Goal: Information Seeking & Learning: Learn about a topic

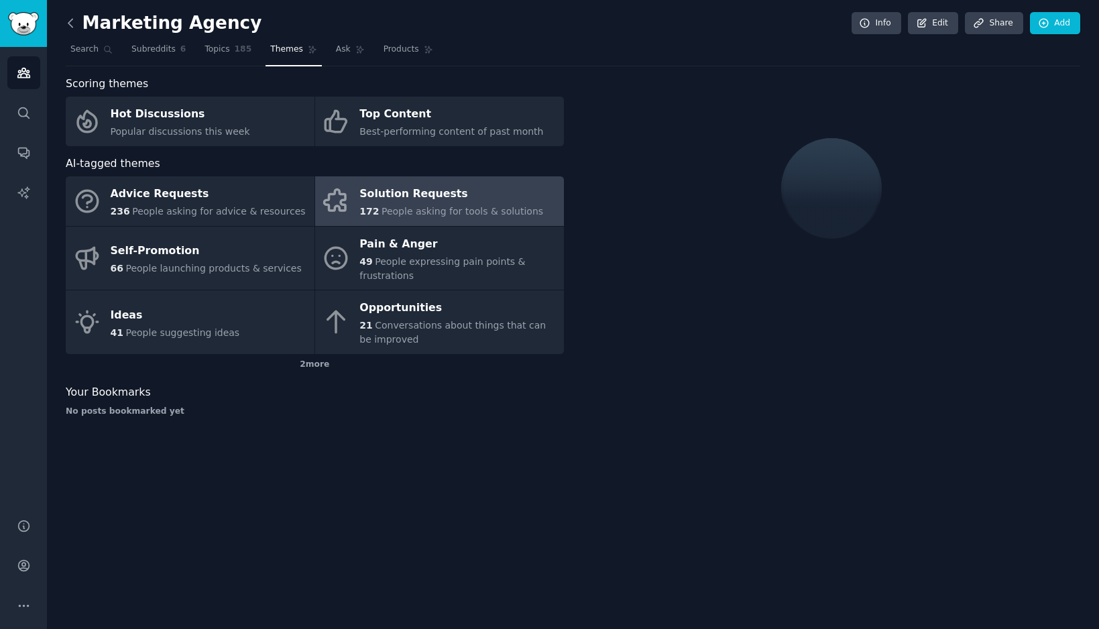
click at [72, 25] on icon at bounding box center [71, 23] width 14 height 14
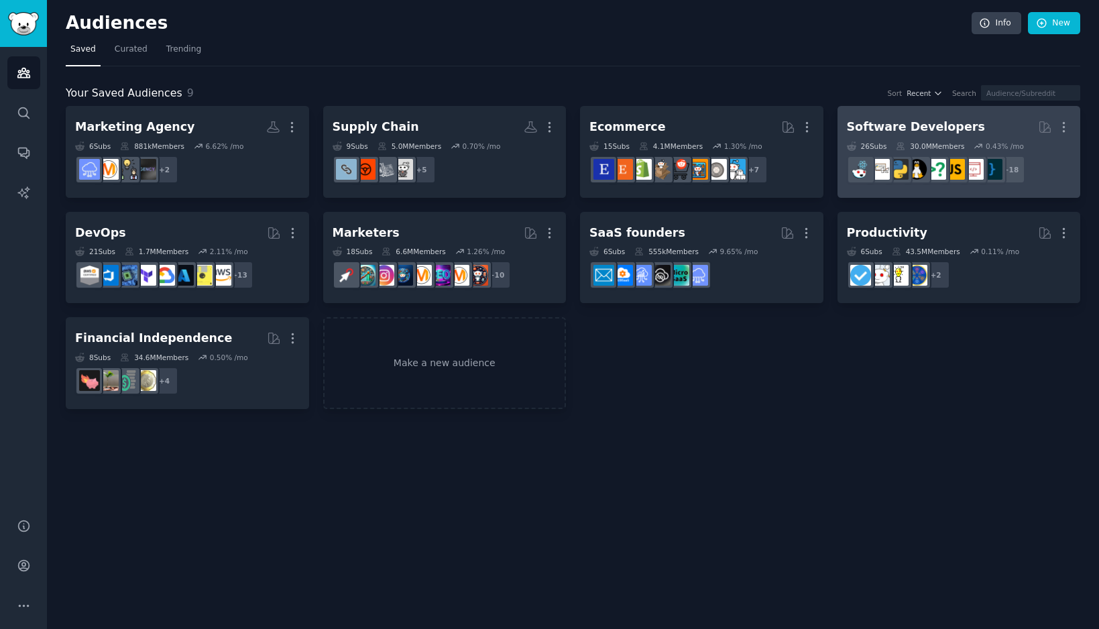
click at [919, 127] on div "Software Developers" at bounding box center [916, 127] width 138 height 17
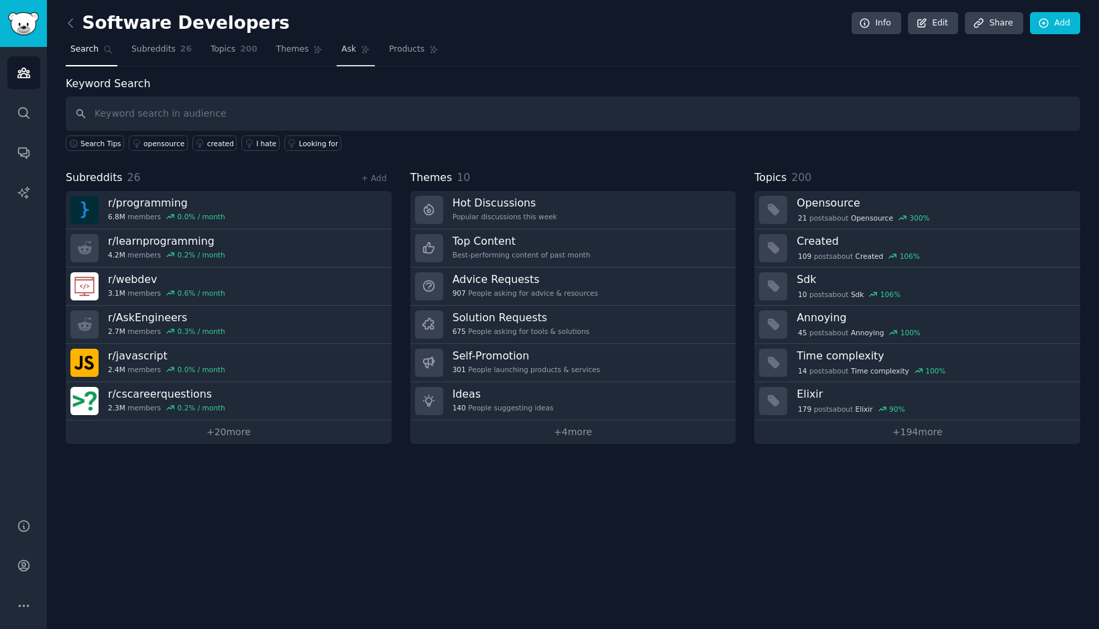
click at [337, 49] on link "Ask" at bounding box center [356, 52] width 38 height 27
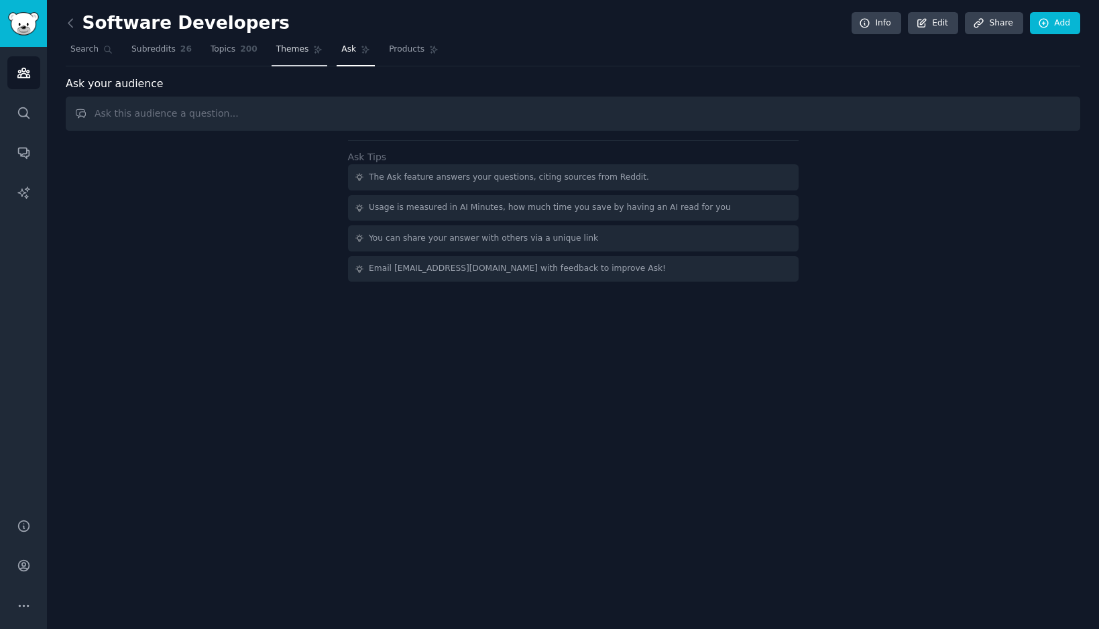
click at [313, 50] on icon at bounding box center [317, 49] width 9 height 9
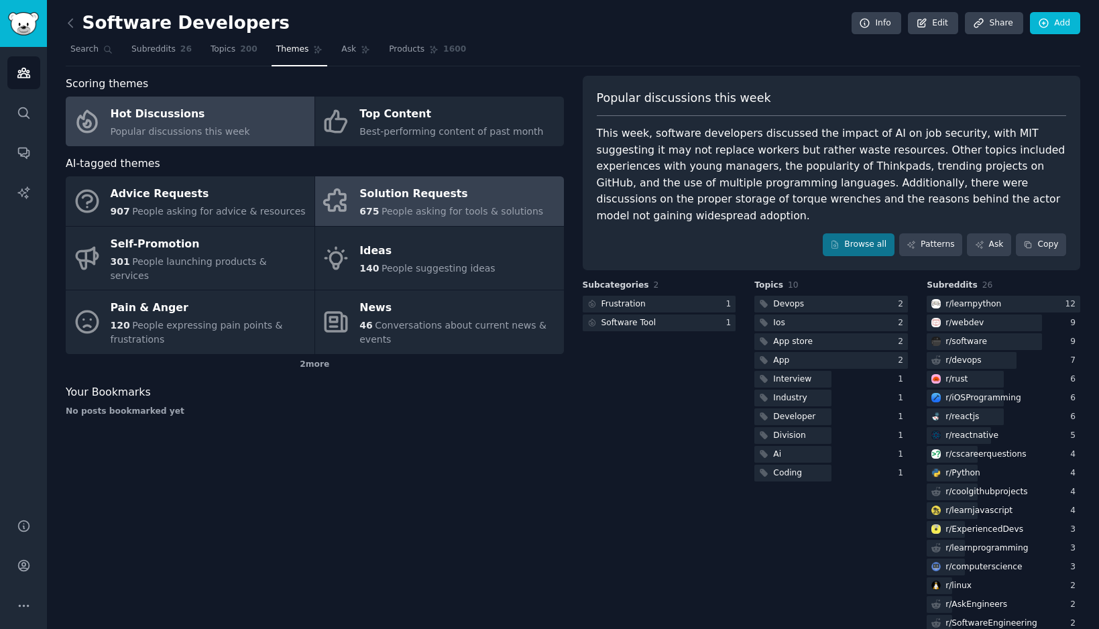
click at [399, 217] on div "675 People asking for tools & solutions" at bounding box center [451, 212] width 184 height 14
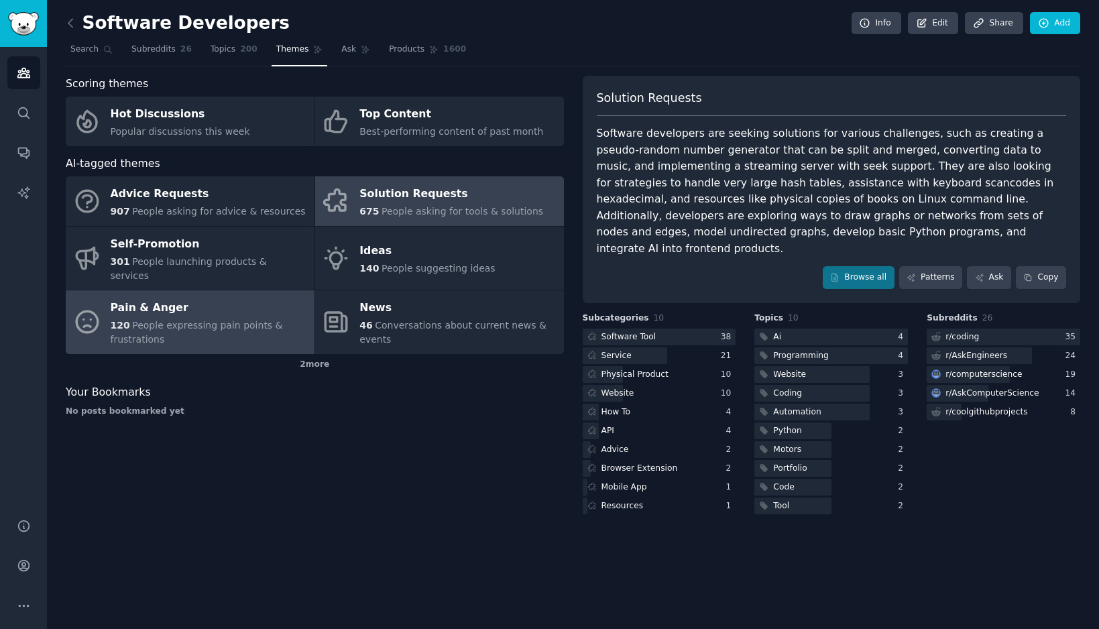
click at [225, 319] on div "120 People expressing pain points & frustrations" at bounding box center [209, 333] width 197 height 28
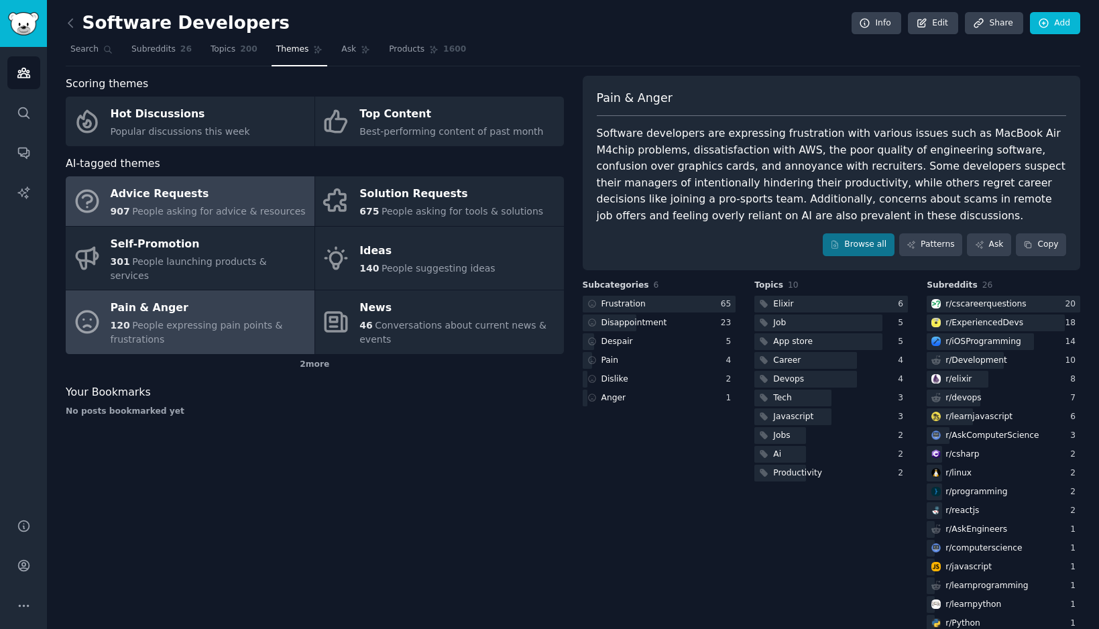
click at [157, 215] on span "People asking for advice & resources" at bounding box center [218, 211] width 173 height 11
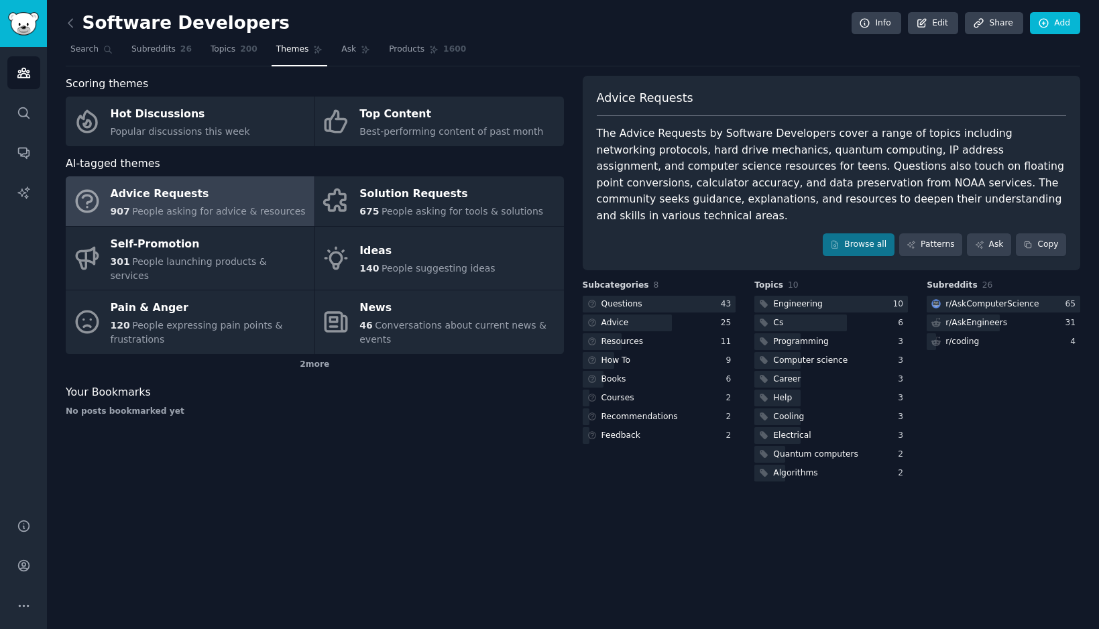
click at [102, 37] on div "Software Developers Info Edit Share Add" at bounding box center [573, 25] width 1015 height 27
click at [74, 27] on icon at bounding box center [71, 23] width 14 height 14
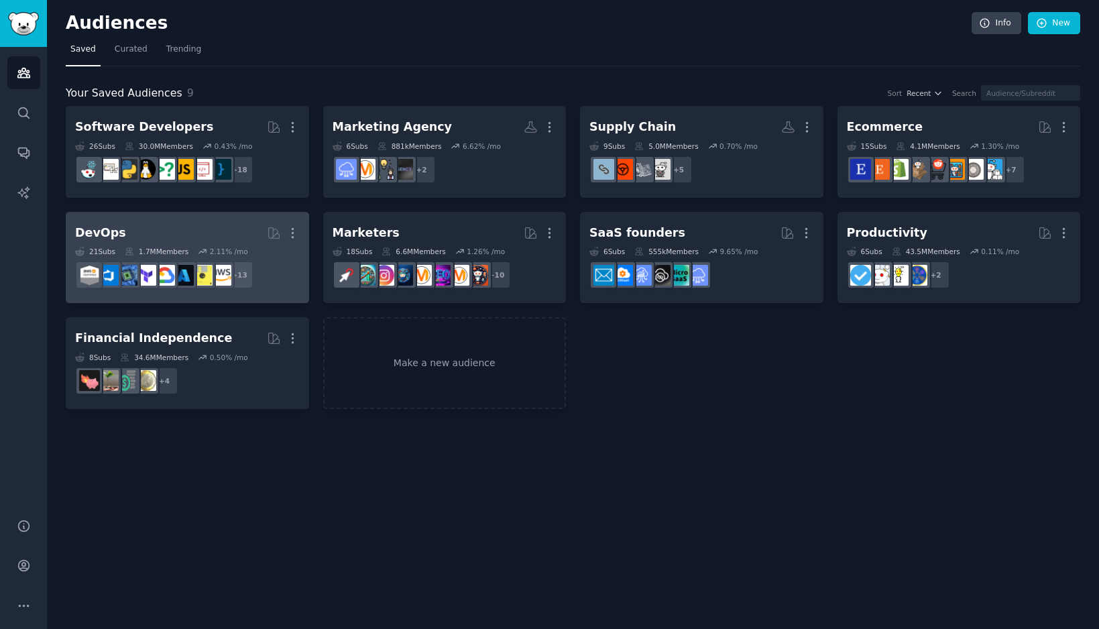
click at [166, 229] on h2 "DevOps Curated by GummySearch More" at bounding box center [187, 232] width 225 height 23
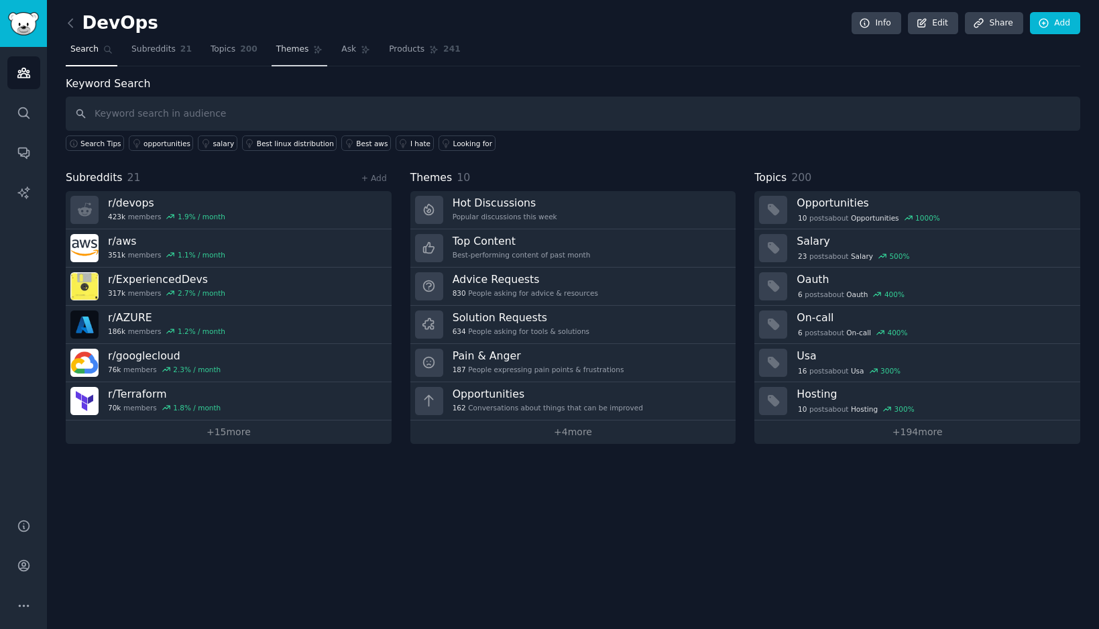
click at [284, 56] on link "Themes" at bounding box center [300, 52] width 56 height 27
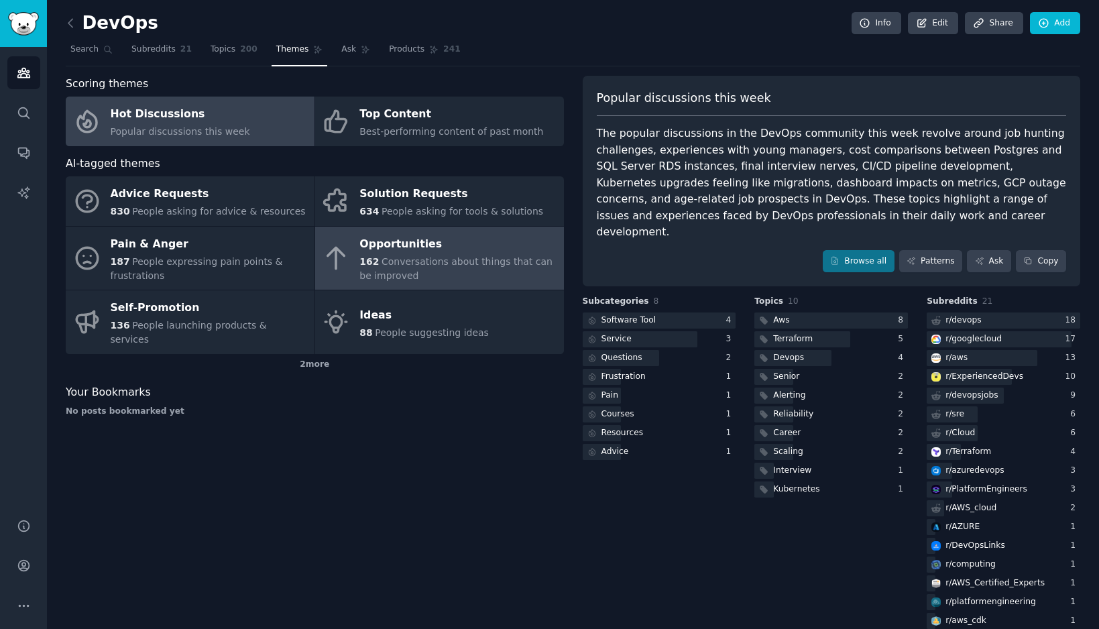
click at [457, 257] on span "Conversations about things that can be improved" at bounding box center [455, 268] width 193 height 25
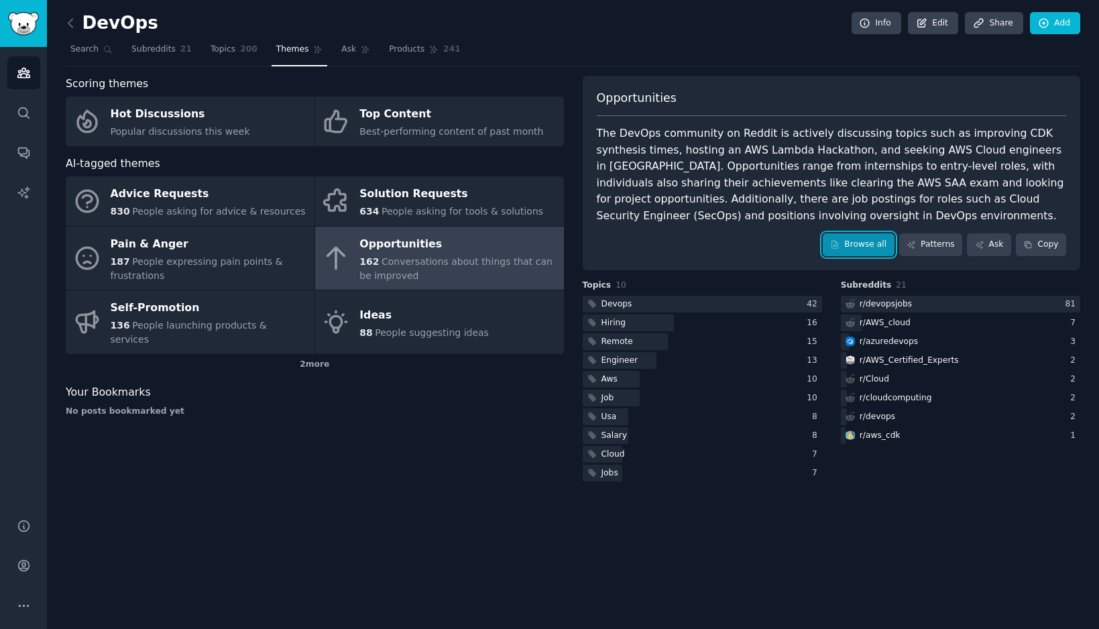
click at [866, 251] on link "Browse all" at bounding box center [859, 244] width 72 height 23
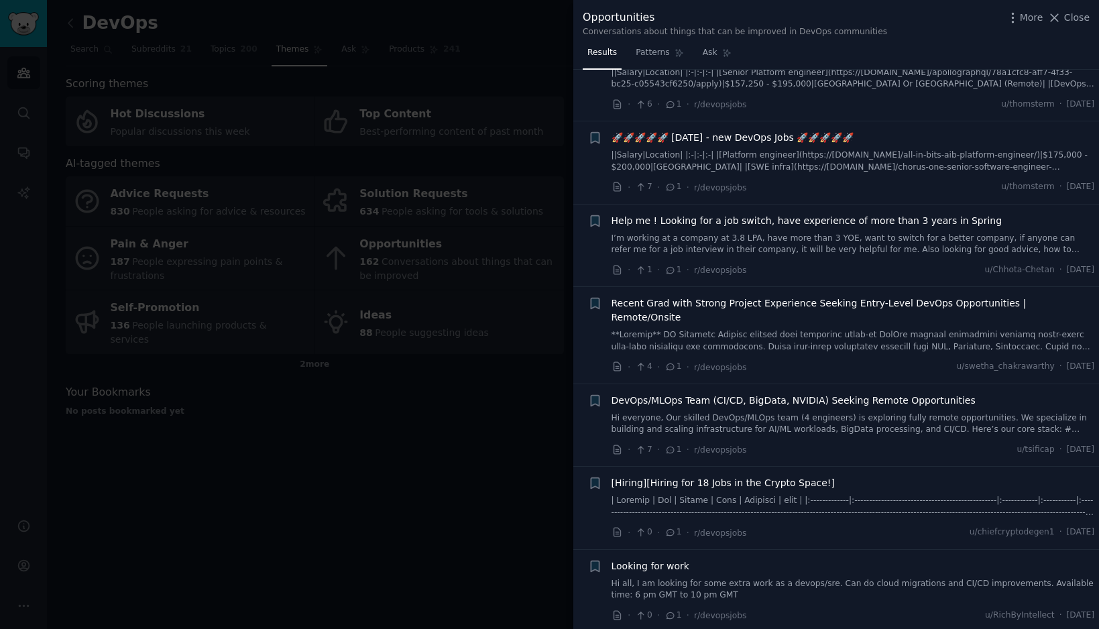
scroll to position [6333, 0]
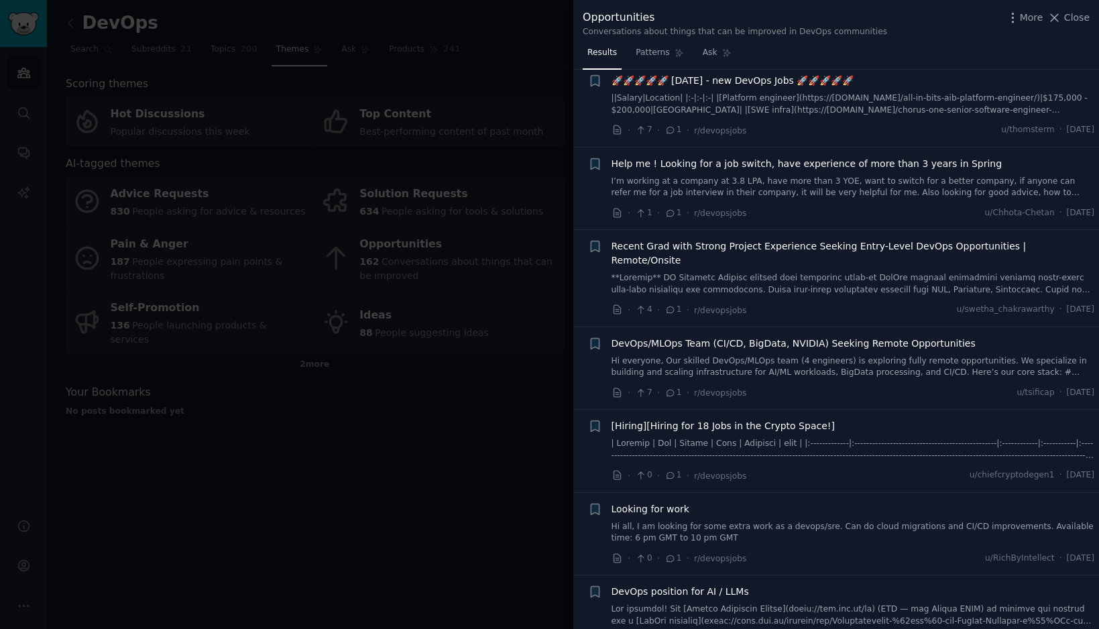
click at [392, 492] on div at bounding box center [549, 314] width 1099 height 629
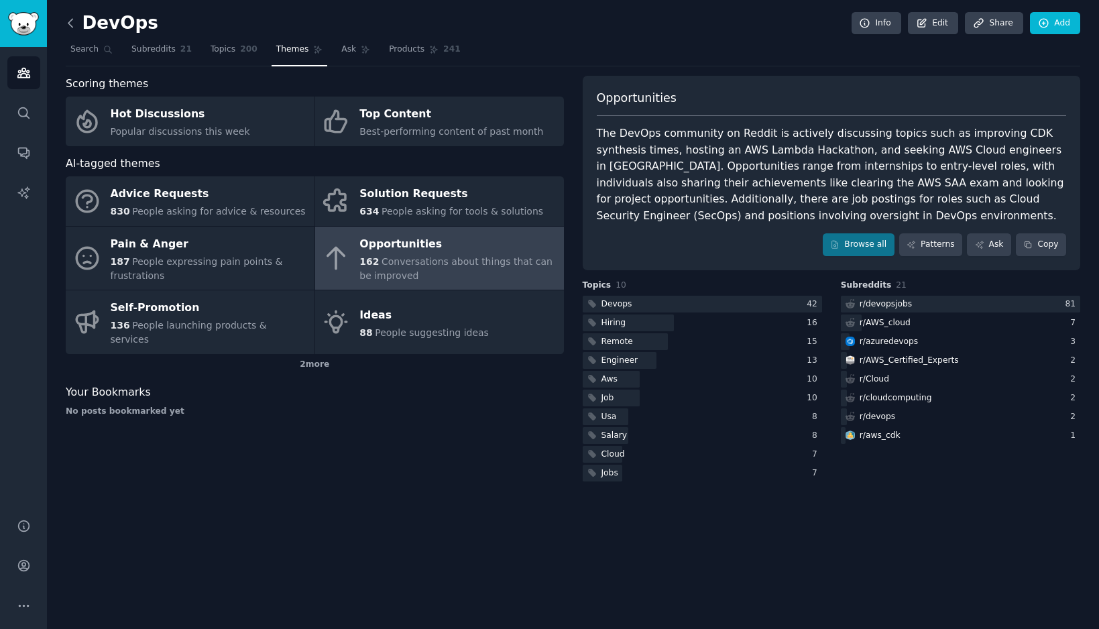
click at [76, 25] on icon at bounding box center [71, 23] width 14 height 14
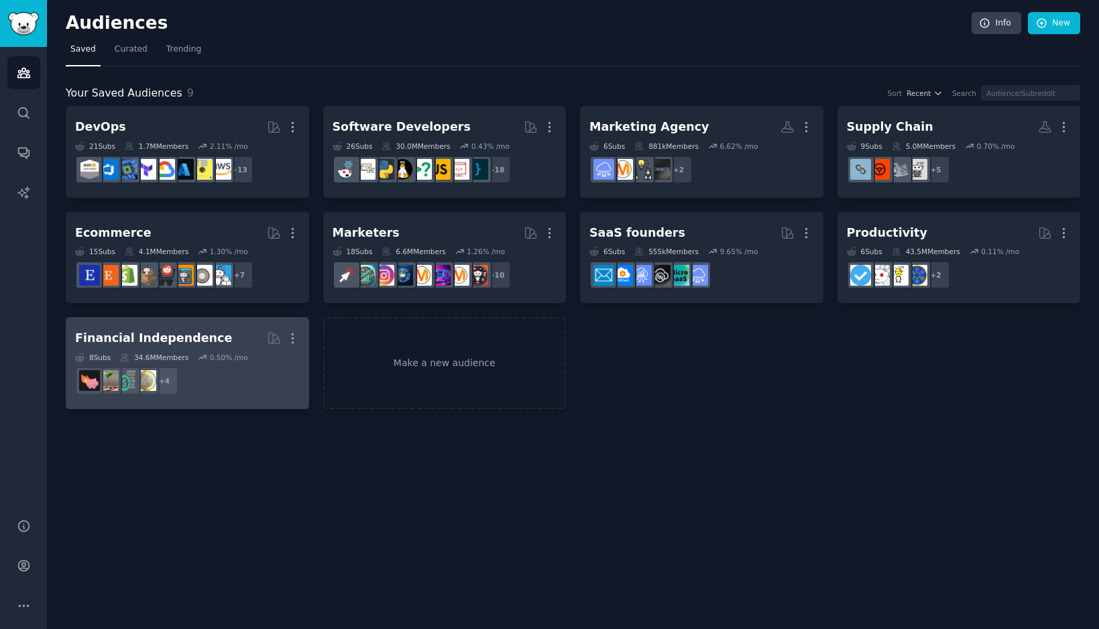
click at [175, 338] on div "Financial Independence" at bounding box center [153, 338] width 157 height 17
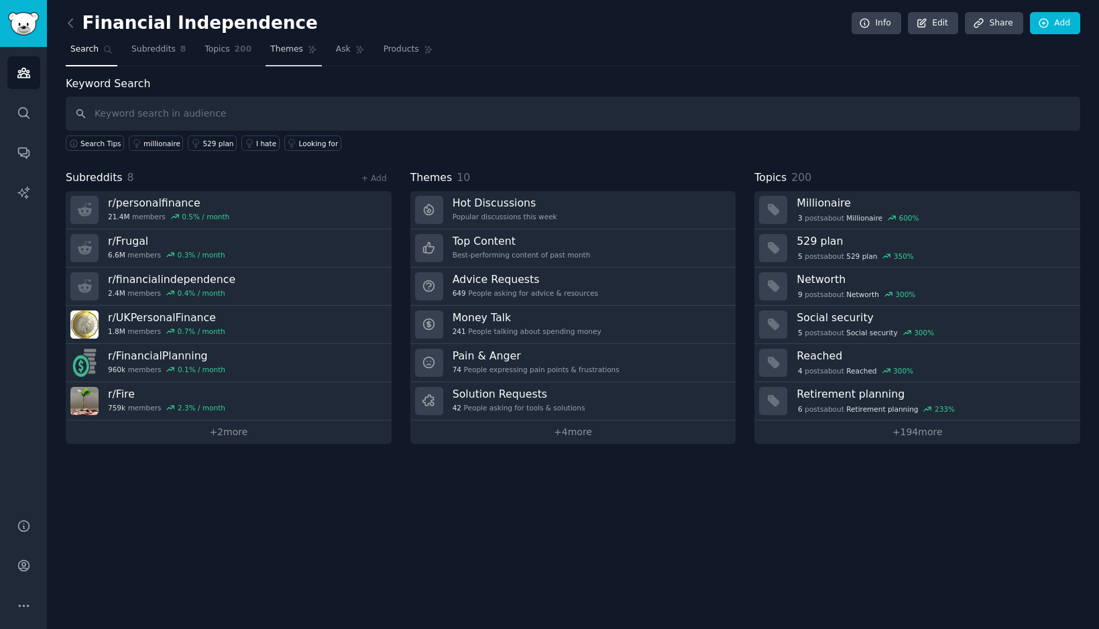
click at [274, 54] on span "Themes" at bounding box center [286, 50] width 33 height 12
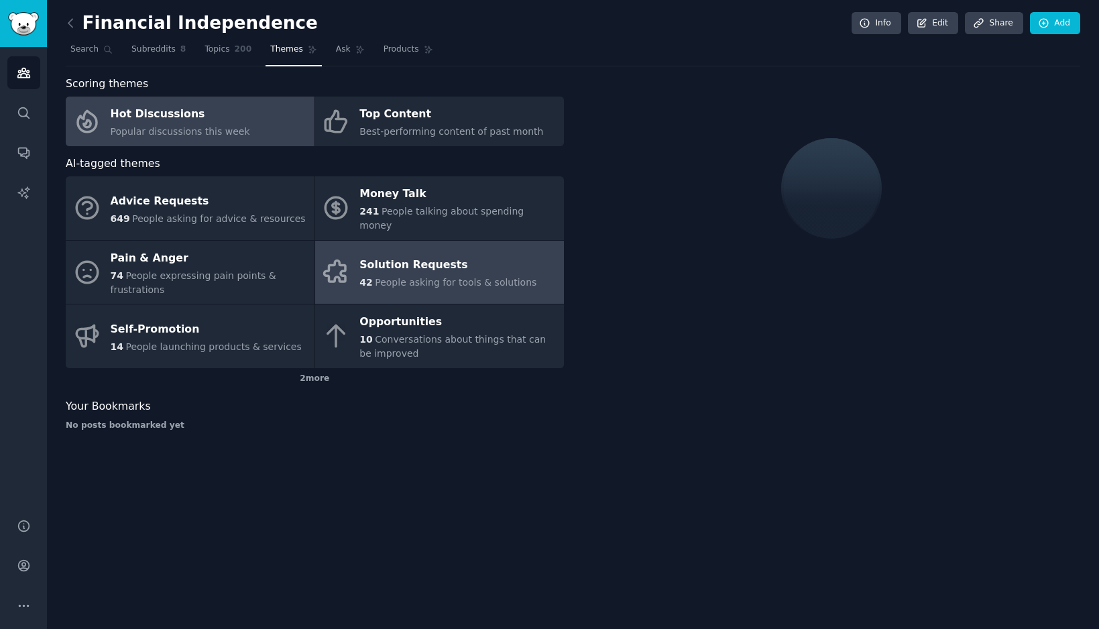
click at [391, 255] on div "Solution Requests" at bounding box center [447, 265] width 177 height 21
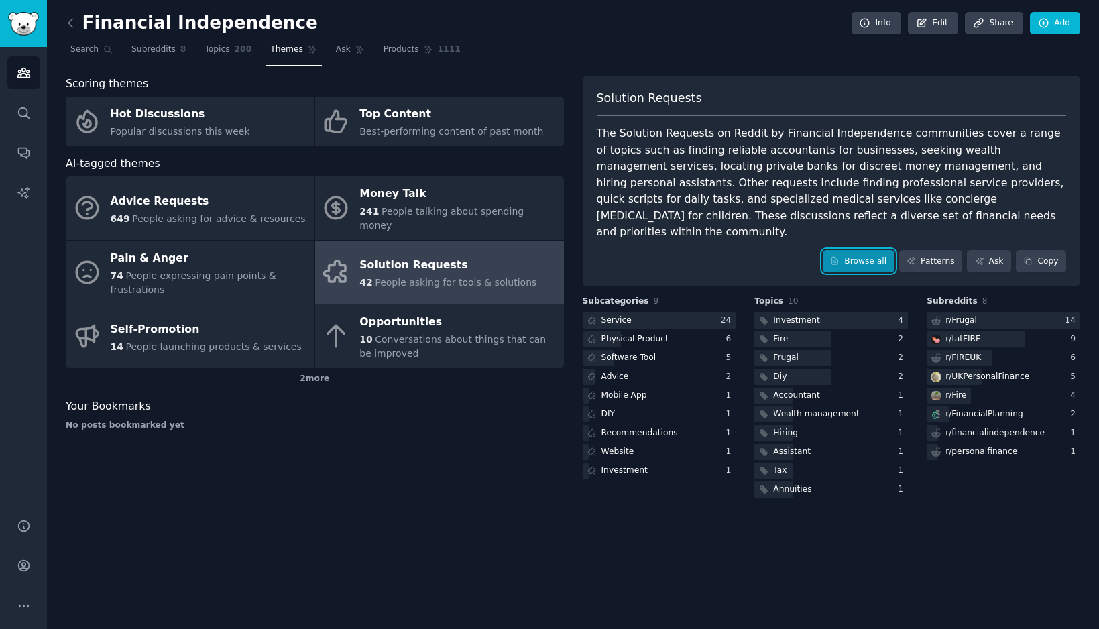
click at [866, 250] on link "Browse all" at bounding box center [859, 261] width 72 height 23
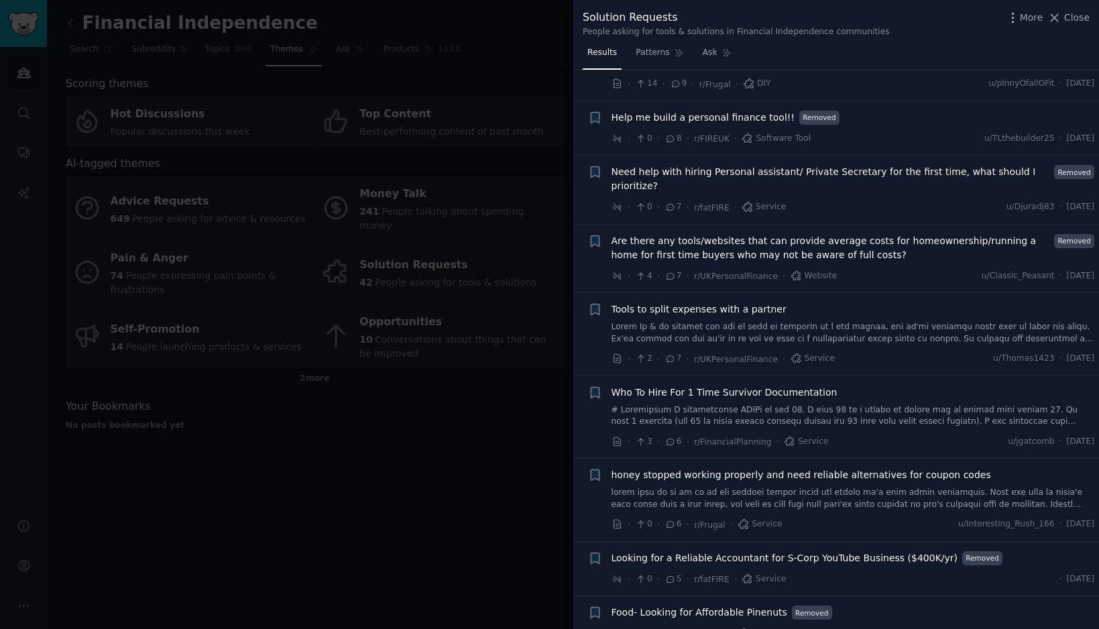
scroll to position [2005, 0]
click at [392, 443] on div at bounding box center [549, 314] width 1099 height 629
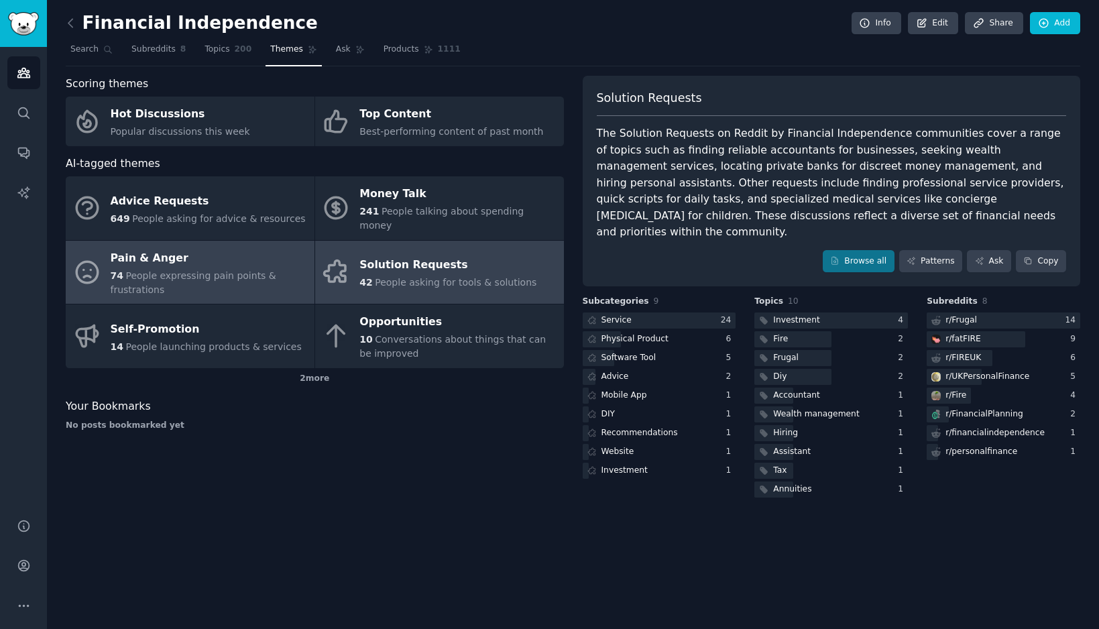
click at [173, 270] on span "People expressing pain points & frustrations" at bounding box center [194, 282] width 166 height 25
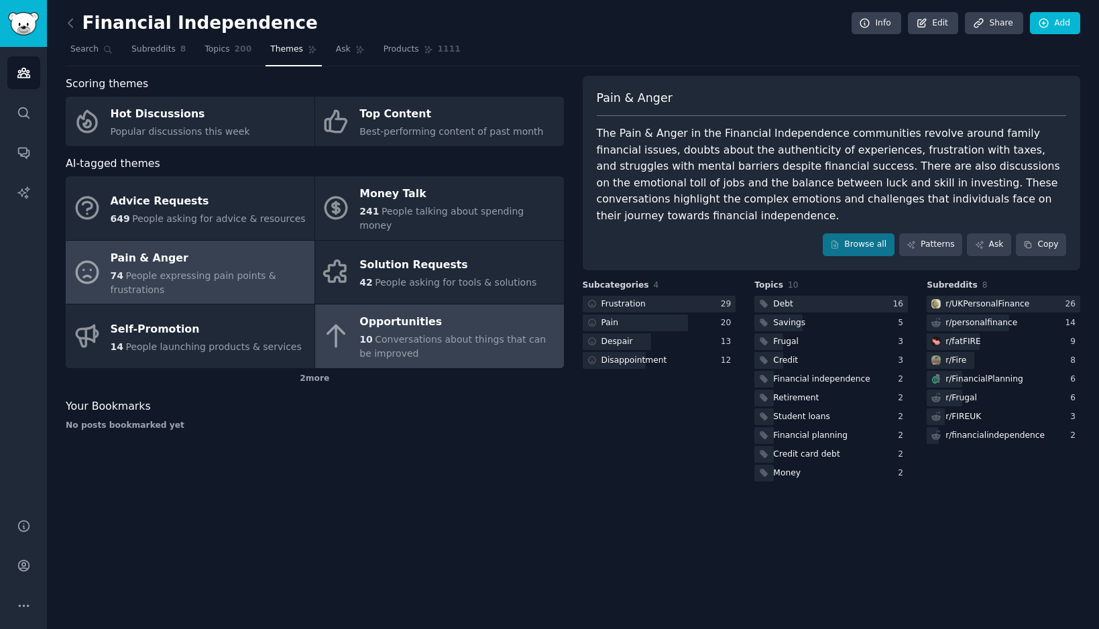
click at [472, 343] on div "10 Conversations about things that can be improved" at bounding box center [457, 347] width 197 height 28
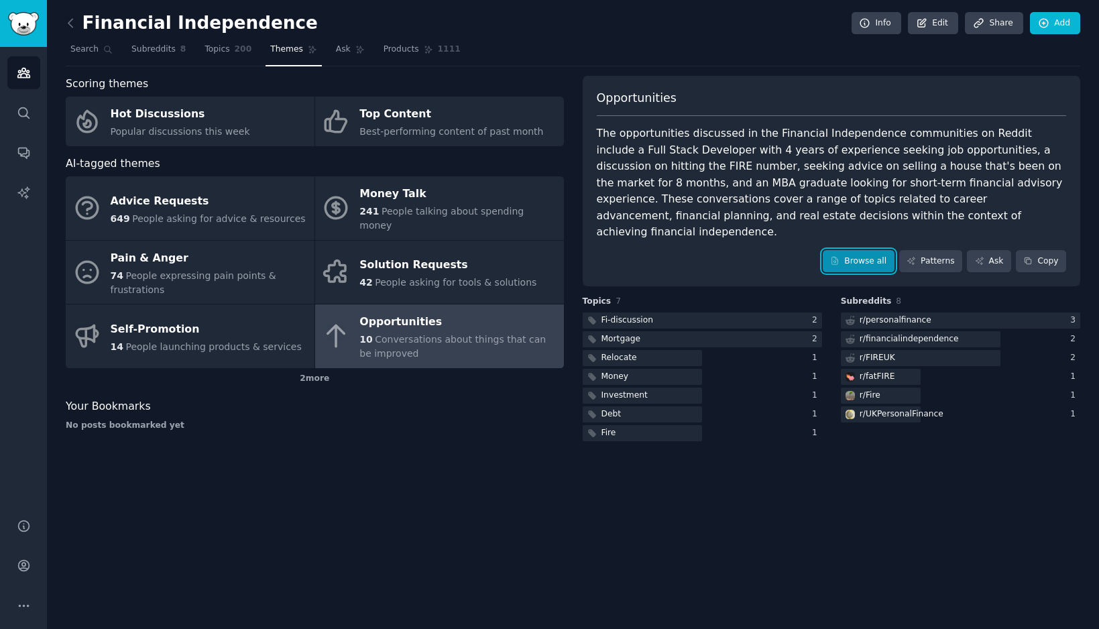
click at [875, 250] on link "Browse all" at bounding box center [859, 261] width 72 height 23
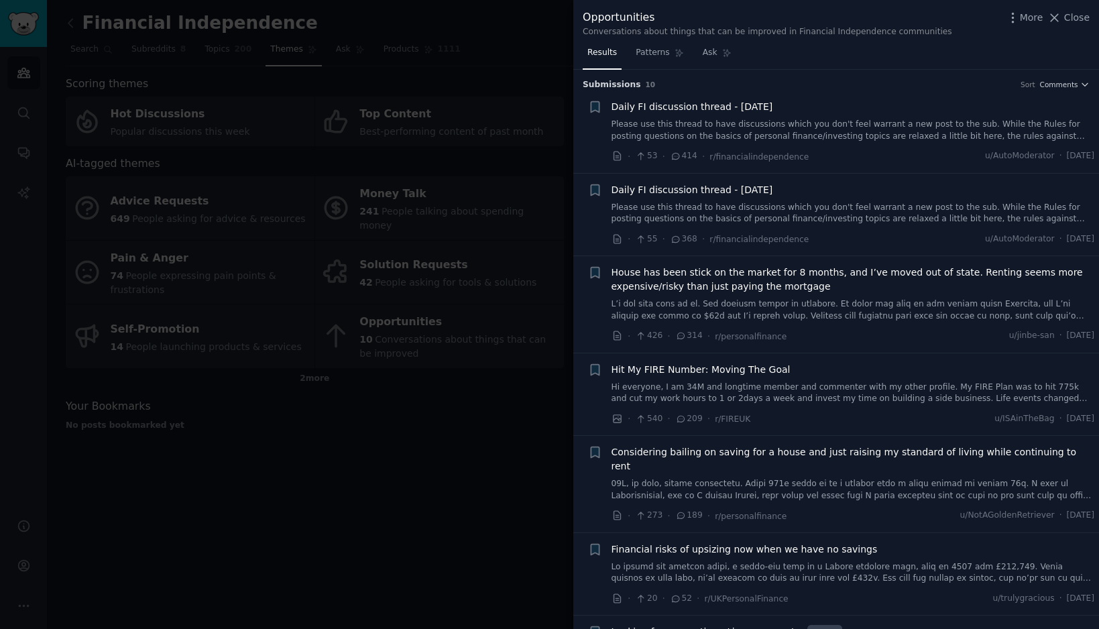
scroll to position [219, 0]
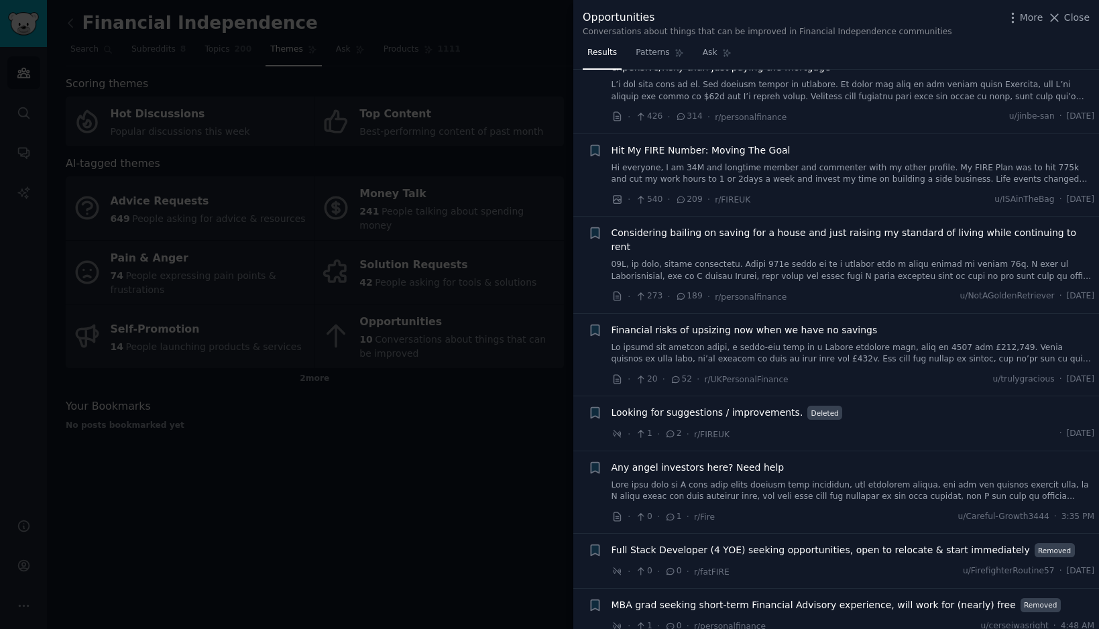
click at [473, 420] on div at bounding box center [549, 314] width 1099 height 629
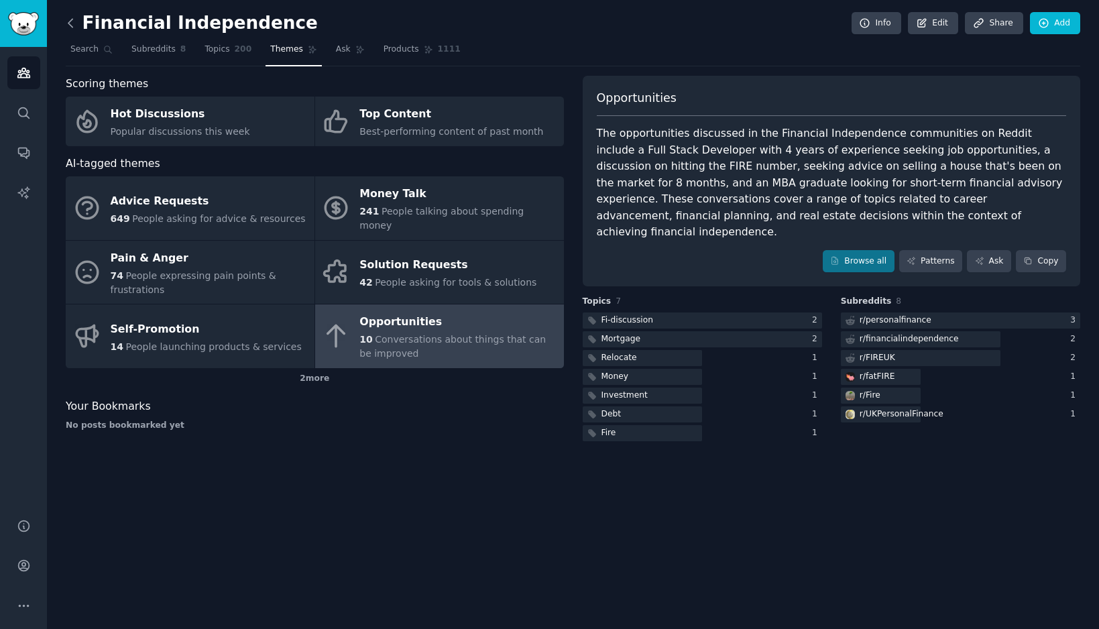
click at [72, 21] on icon at bounding box center [71, 23] width 14 height 14
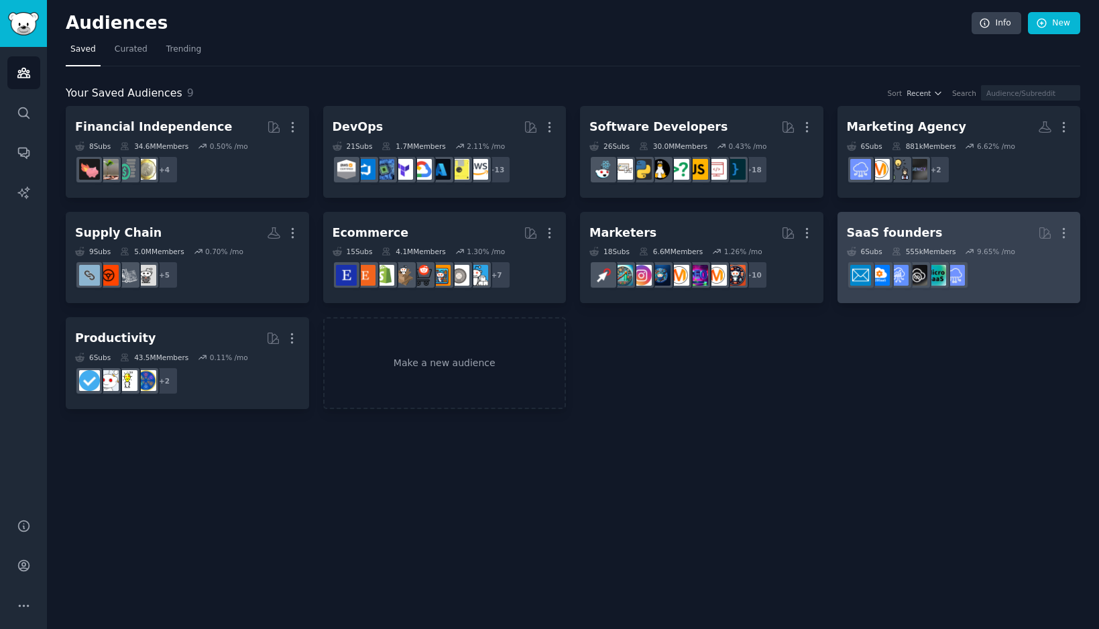
click at [890, 233] on div "SaaS founders" at bounding box center [895, 233] width 96 height 17
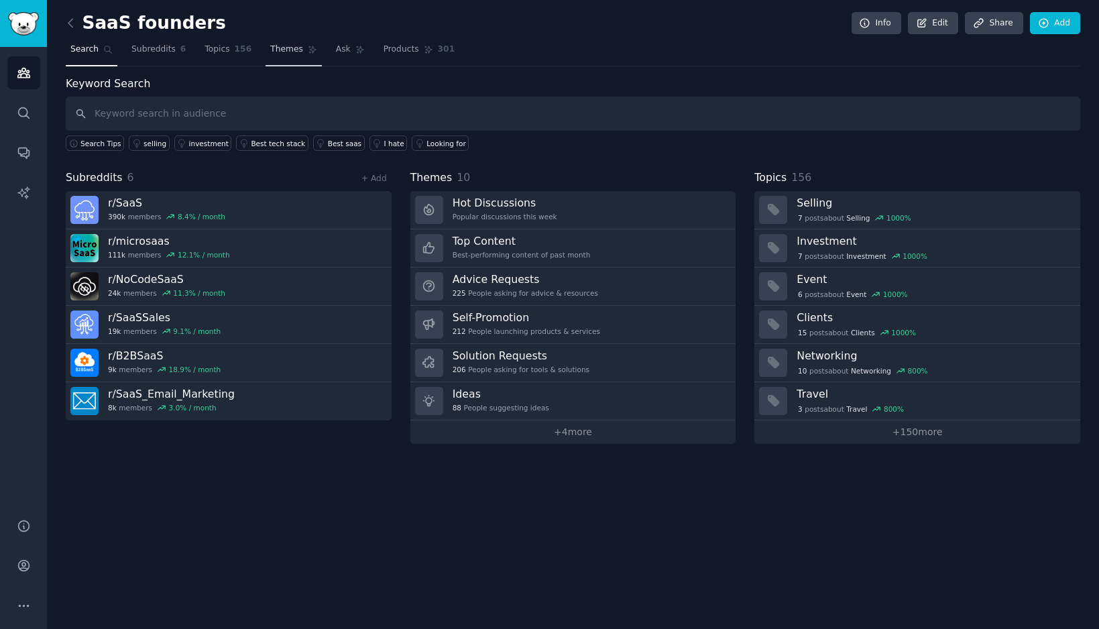
click at [286, 49] on span "Themes" at bounding box center [286, 50] width 33 height 12
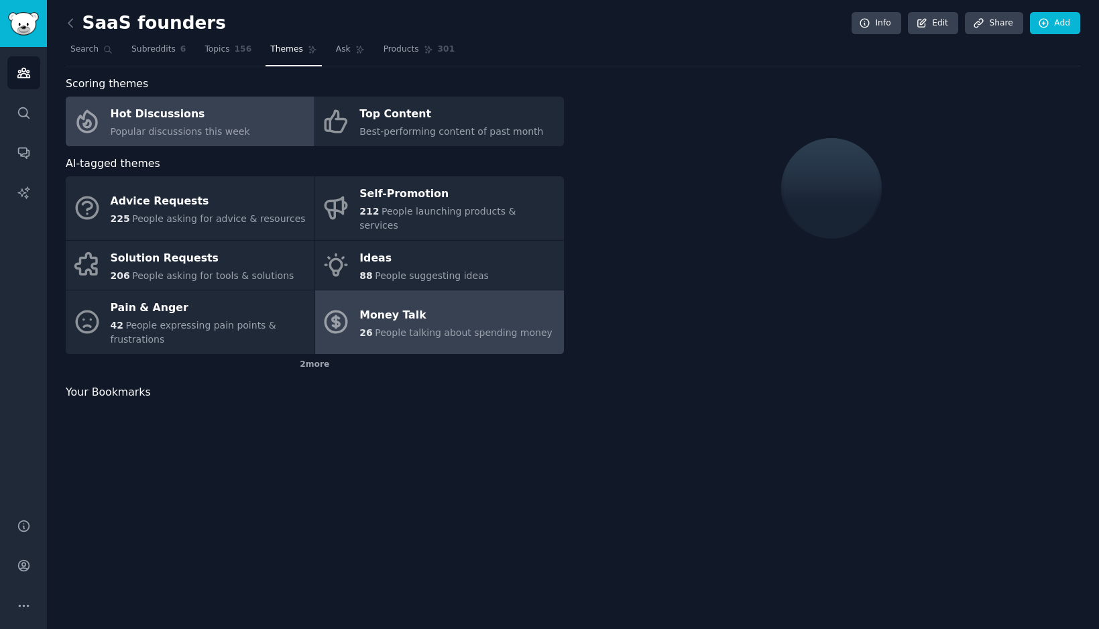
click at [397, 306] on div "Money Talk" at bounding box center [455, 314] width 193 height 21
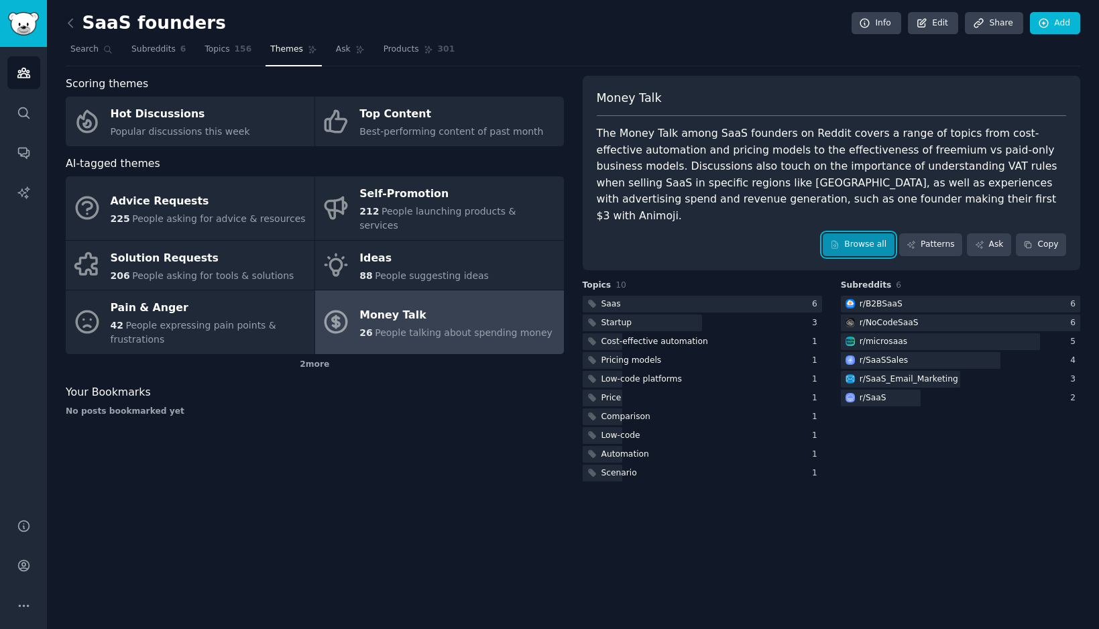
click at [871, 233] on link "Browse all" at bounding box center [859, 244] width 72 height 23
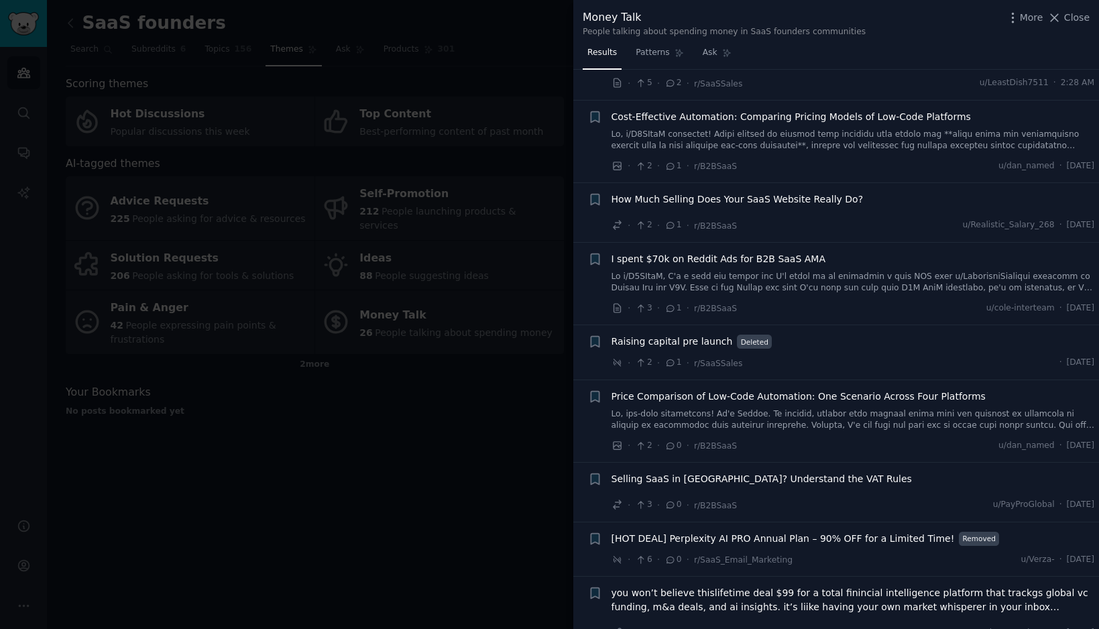
scroll to position [1399, 0]
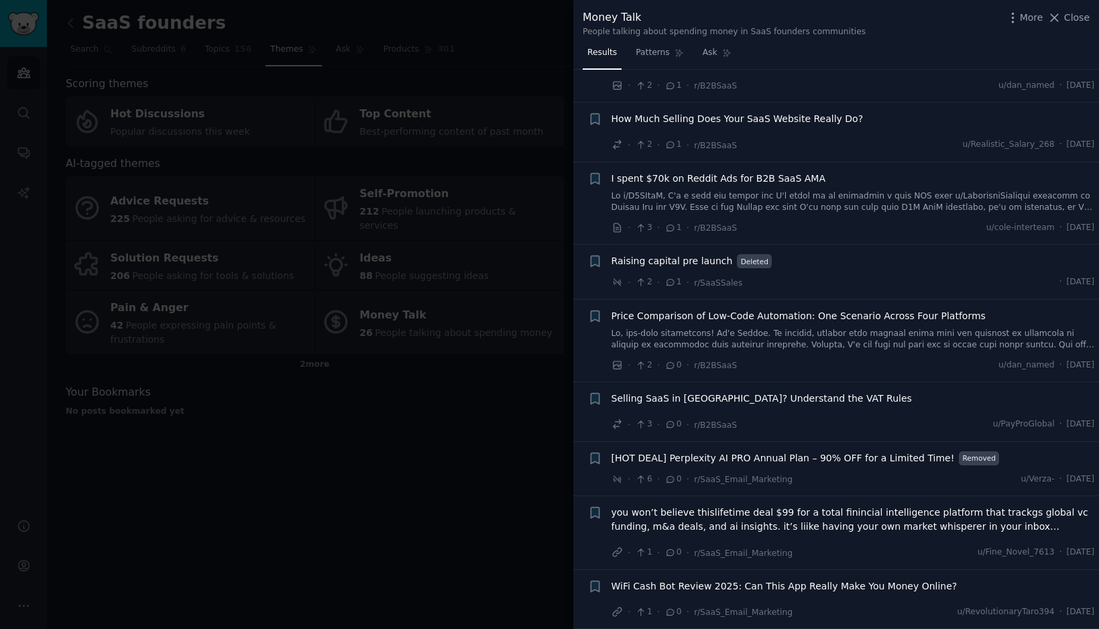
click at [486, 506] on div at bounding box center [549, 314] width 1099 height 629
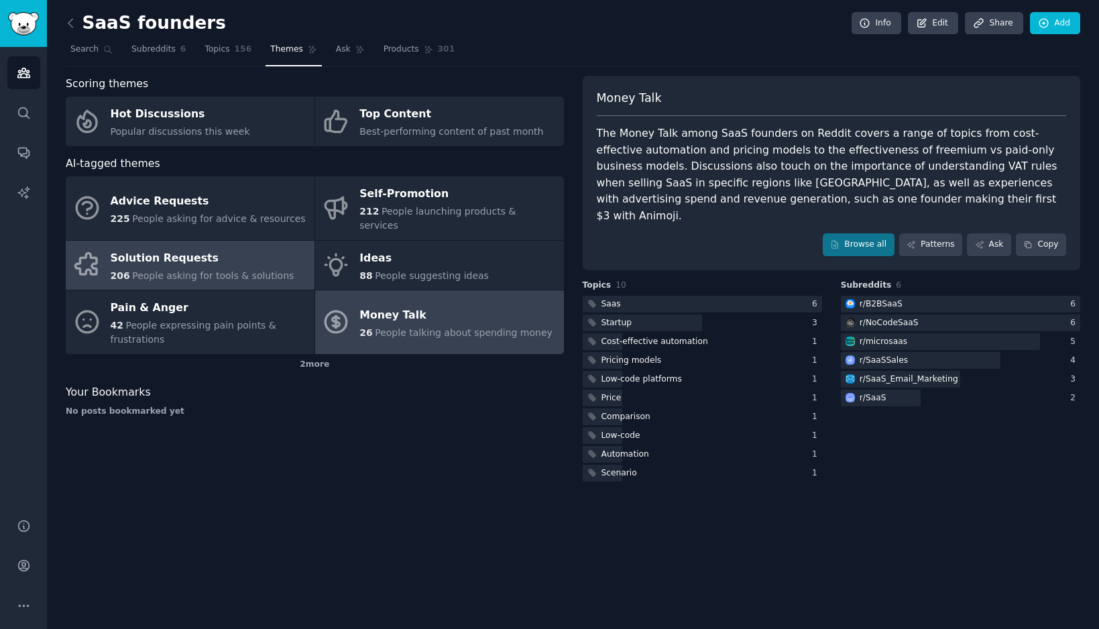
click at [198, 270] on span "People asking for tools & solutions" at bounding box center [213, 275] width 162 height 11
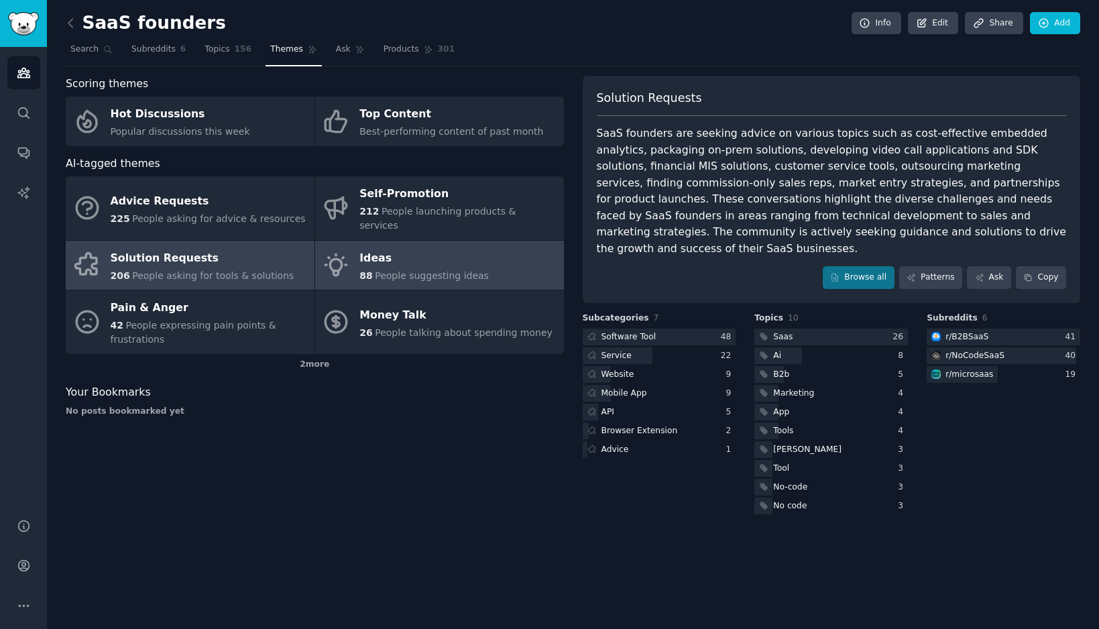
click at [352, 262] on link "Ideas 88 People suggesting ideas" at bounding box center [439, 266] width 249 height 50
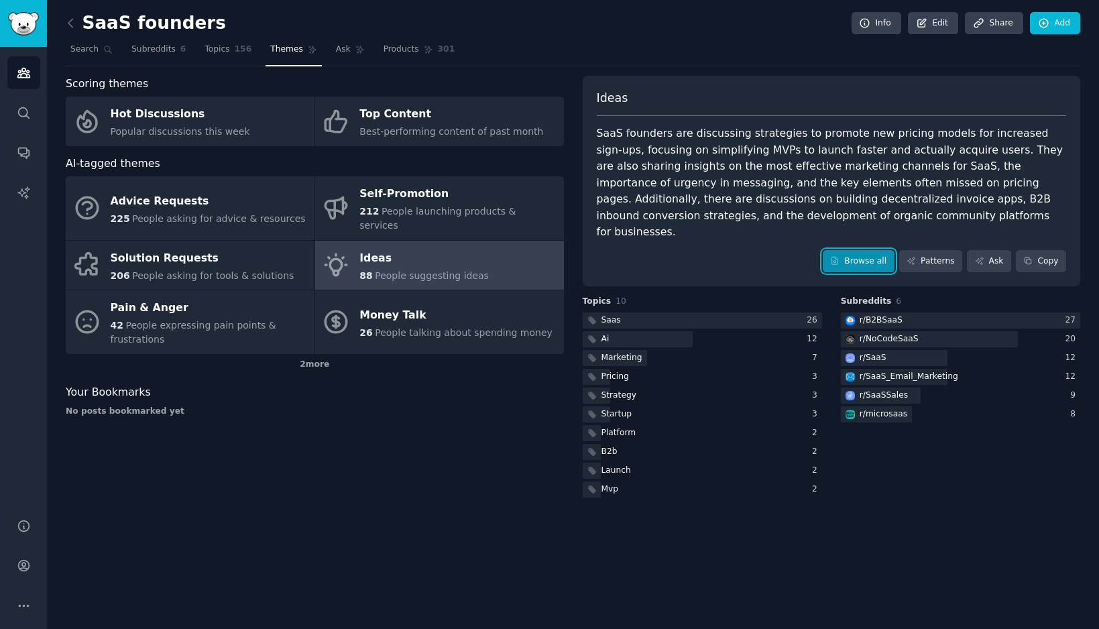
click at [869, 250] on link "Browse all" at bounding box center [859, 261] width 72 height 23
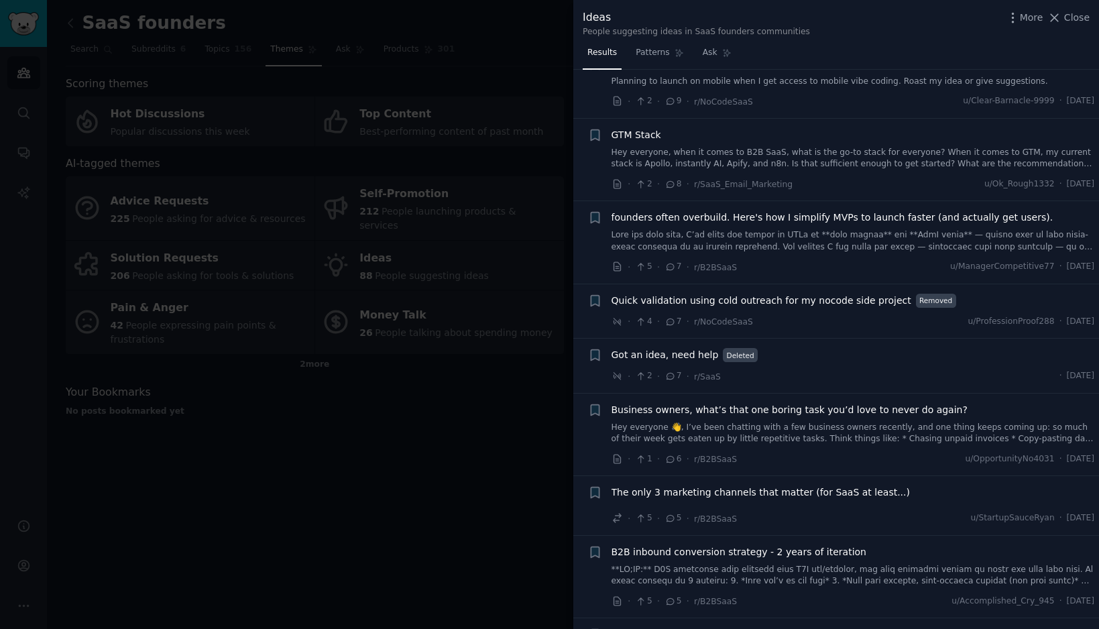
scroll to position [749, 0]
